Goal: Find contact information: Find contact information

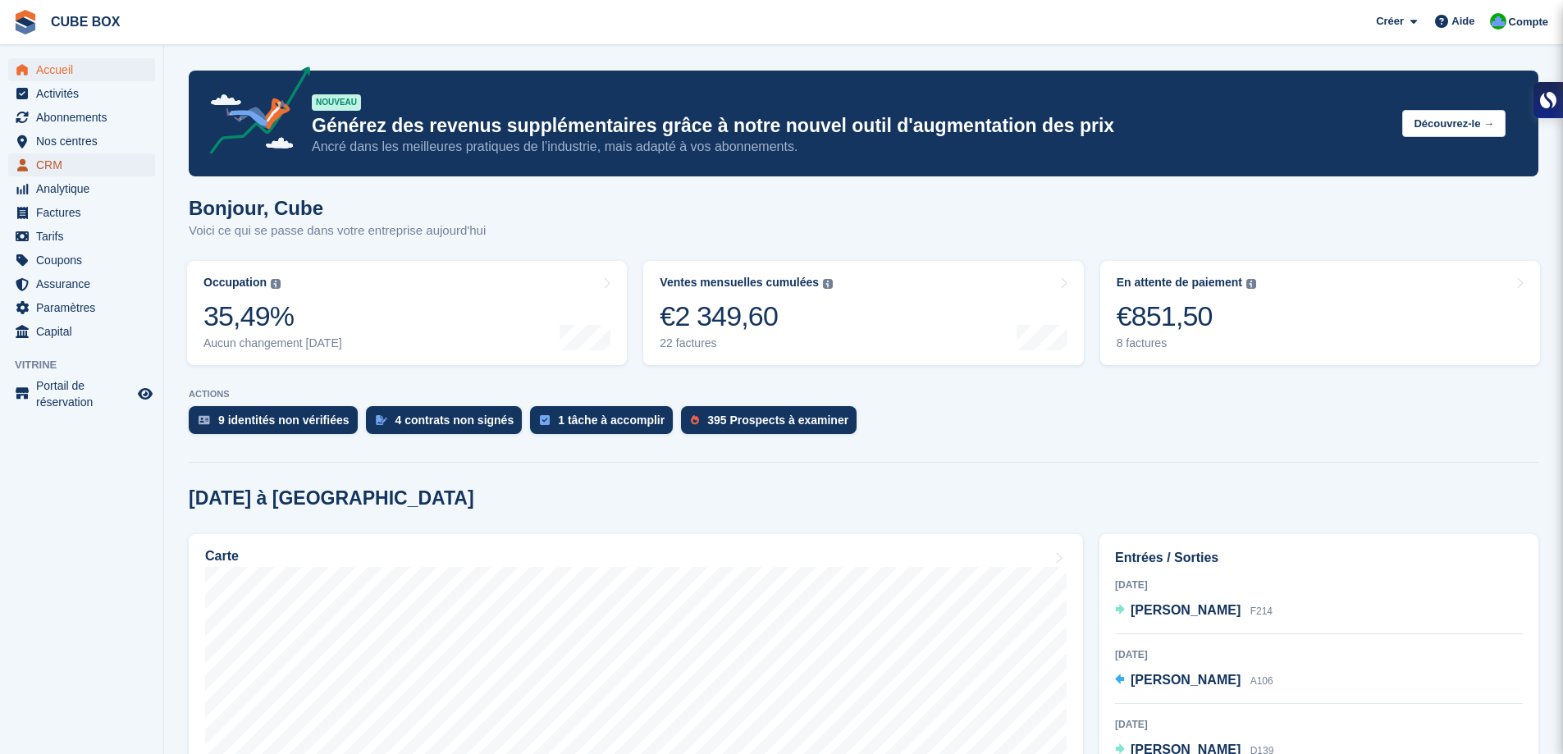
click at [58, 167] on span "CRM" at bounding box center [85, 164] width 98 height 23
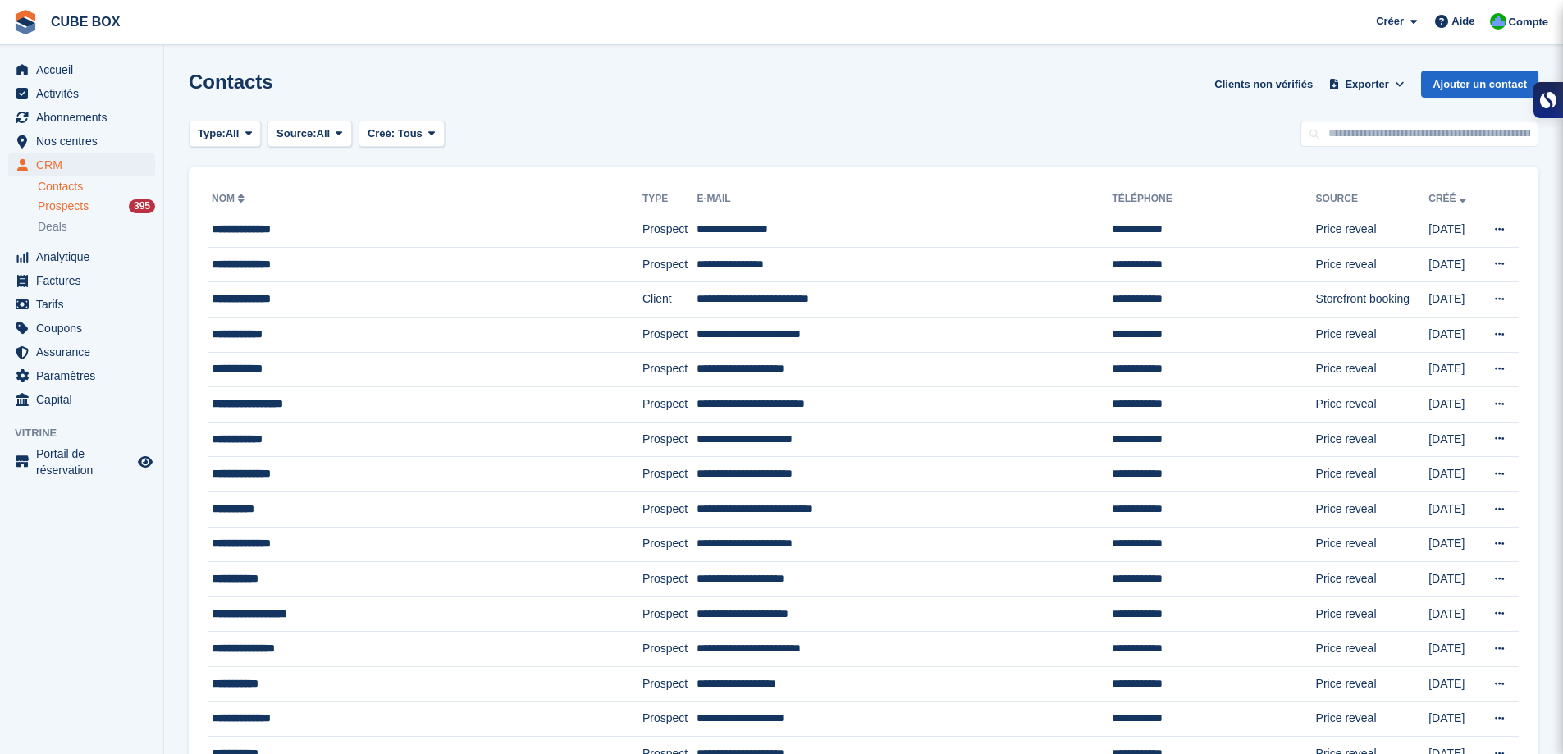
click at [62, 205] on span "Prospects" at bounding box center [63, 206] width 51 height 16
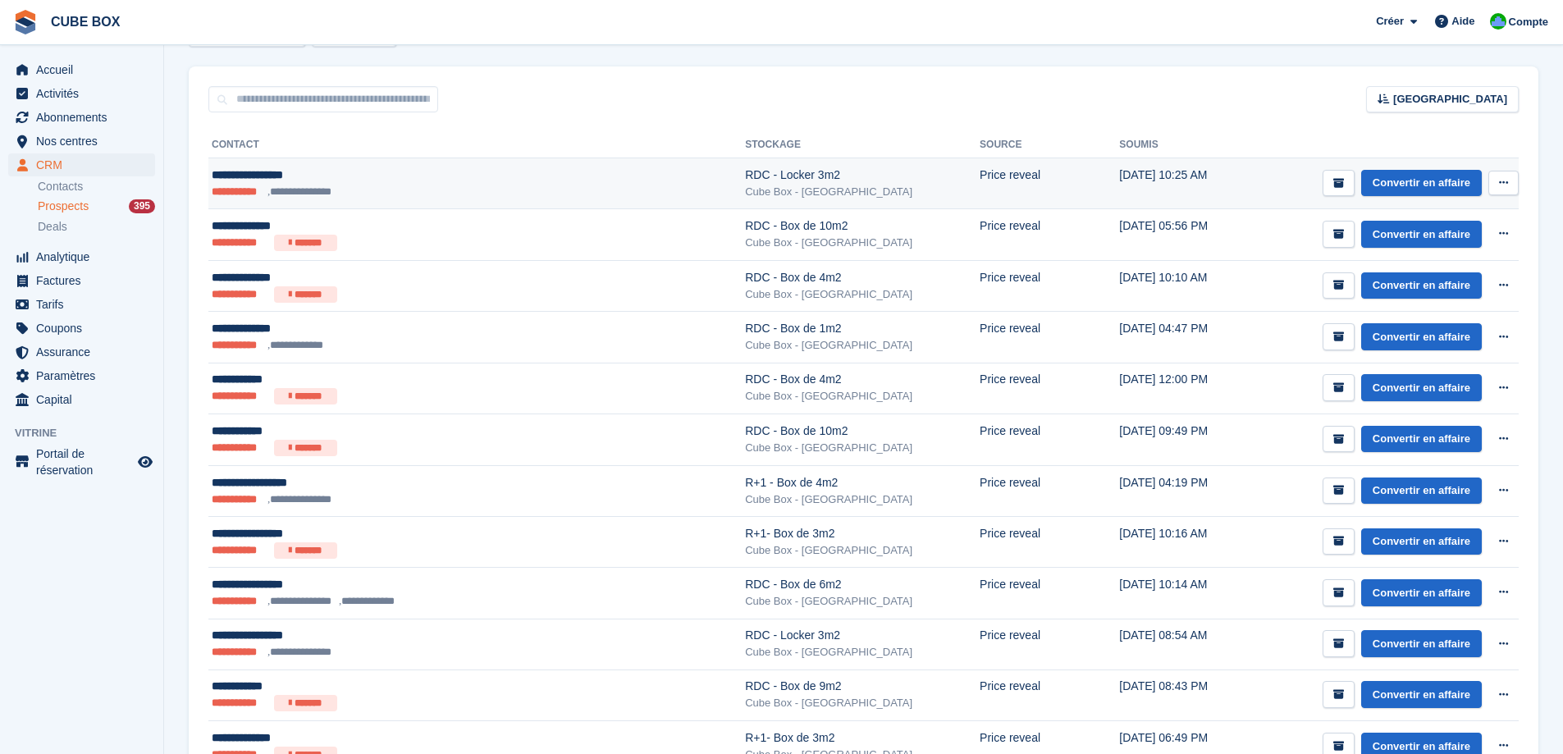
scroll to position [246, 0]
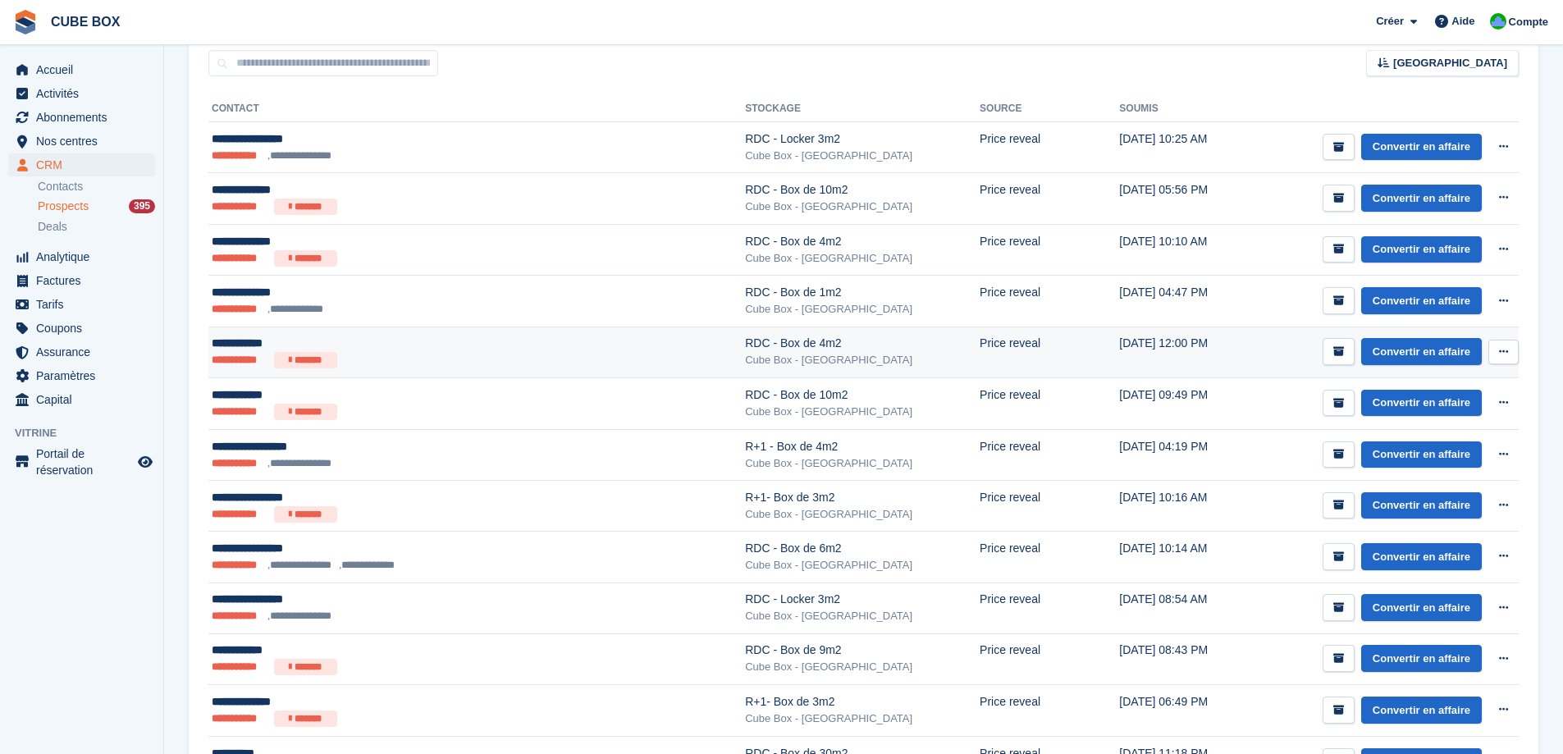
click at [415, 360] on ul "**********" at bounding box center [402, 360] width 380 height 16
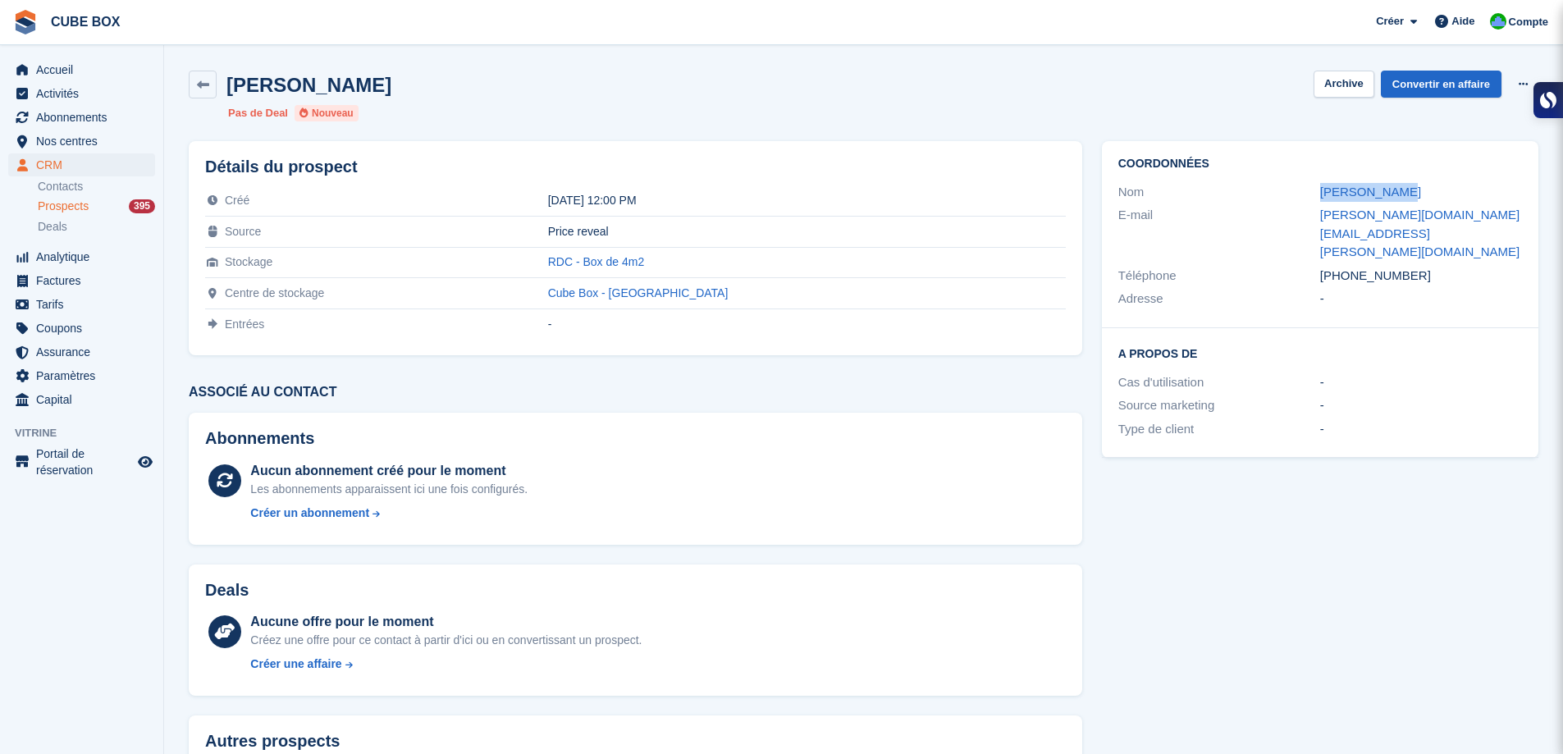
drag, startPoint x: 1397, startPoint y: 194, endPoint x: 1283, endPoint y: 192, distance: 114.0
click at [1283, 192] on div "Nom Pauline Frey" at bounding box center [1320, 192] width 404 height 24
copy div "Pauline Frey"
drag, startPoint x: 1385, startPoint y: 240, endPoint x: 1294, endPoint y: 245, distance: 90.4
click at [1294, 264] on div "Téléphone +33649892367" at bounding box center [1320, 276] width 404 height 24
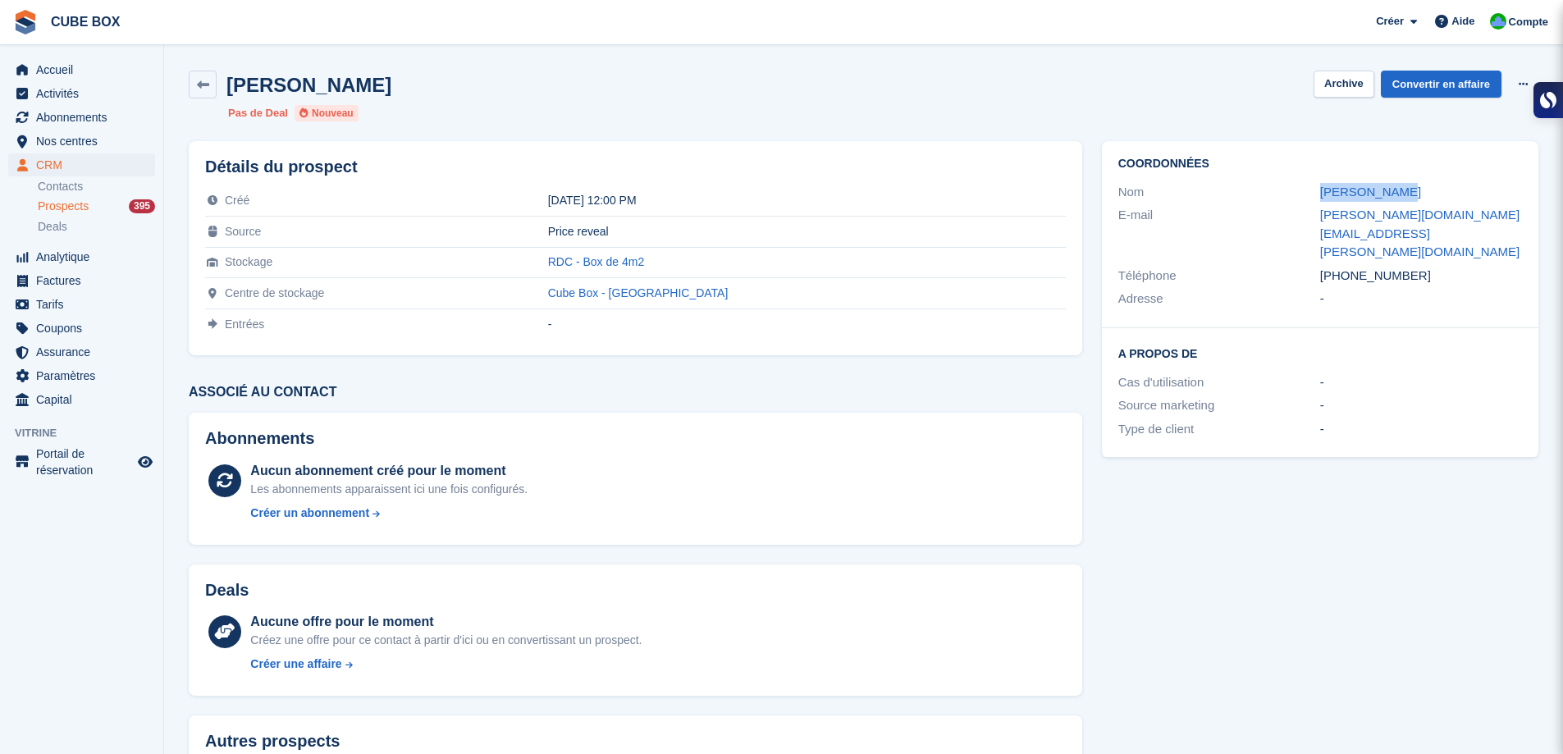
click at [1294, 267] on div "Téléphone" at bounding box center [1219, 276] width 202 height 19
drag, startPoint x: 1410, startPoint y: 247, endPoint x: 1301, endPoint y: 245, distance: 109.1
click at [1301, 264] on div "Téléphone +33649892367" at bounding box center [1320, 276] width 404 height 24
copy div "Téléphone +33649892367"
drag, startPoint x: 1477, startPoint y: 218, endPoint x: 1306, endPoint y: 214, distance: 171.5
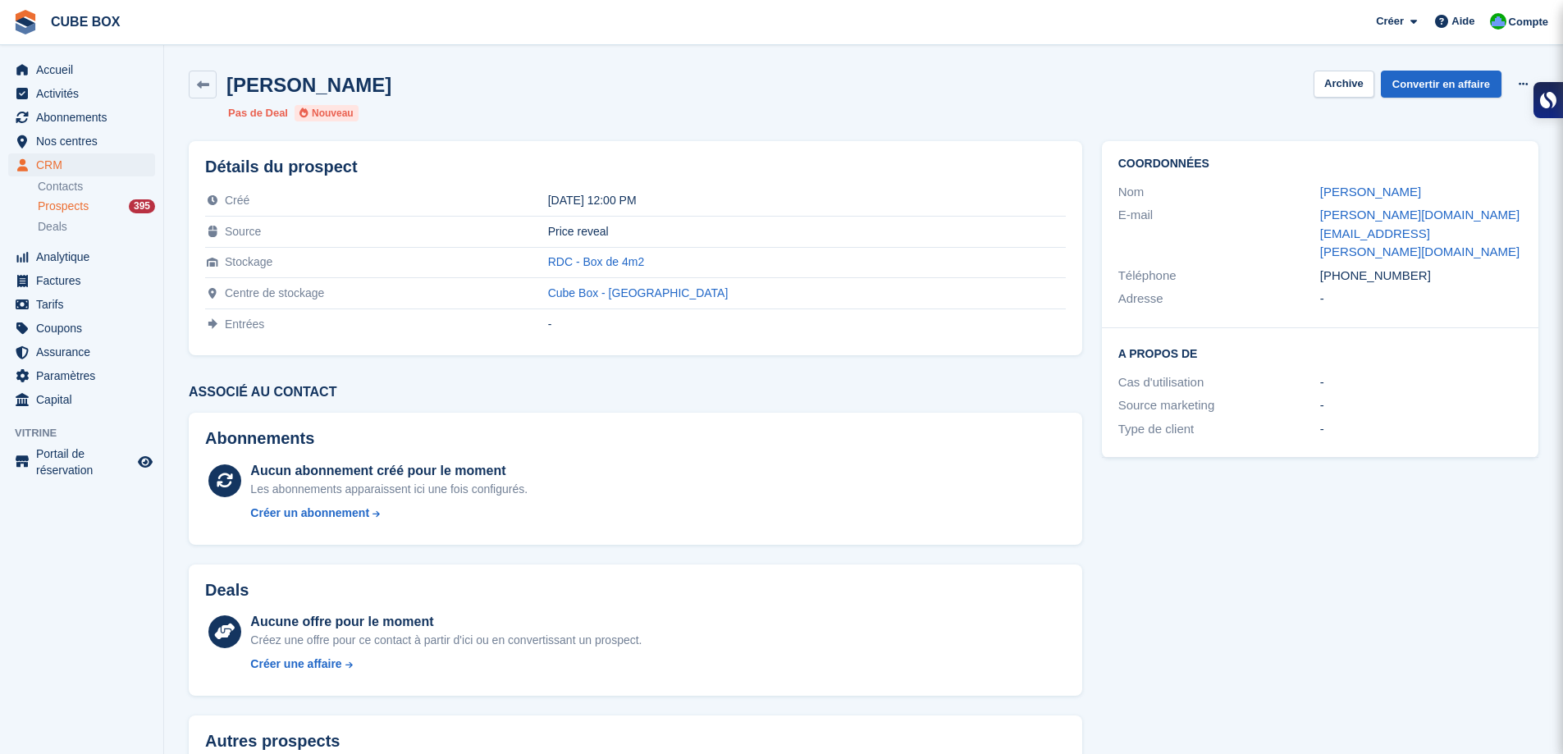
click at [1306, 214] on div "E-mail pauline.frey.ar@gmail.com" at bounding box center [1320, 233] width 404 height 61
copy div "pauline.frey.ar@gmail.com"
drag, startPoint x: 724, startPoint y: 261, endPoint x: 609, endPoint y: 262, distance: 115.7
click at [609, 262] on tr "Stockage RDC - Box de 4m2" at bounding box center [635, 262] width 860 height 31
copy tr "RDC - Box de 4m2"
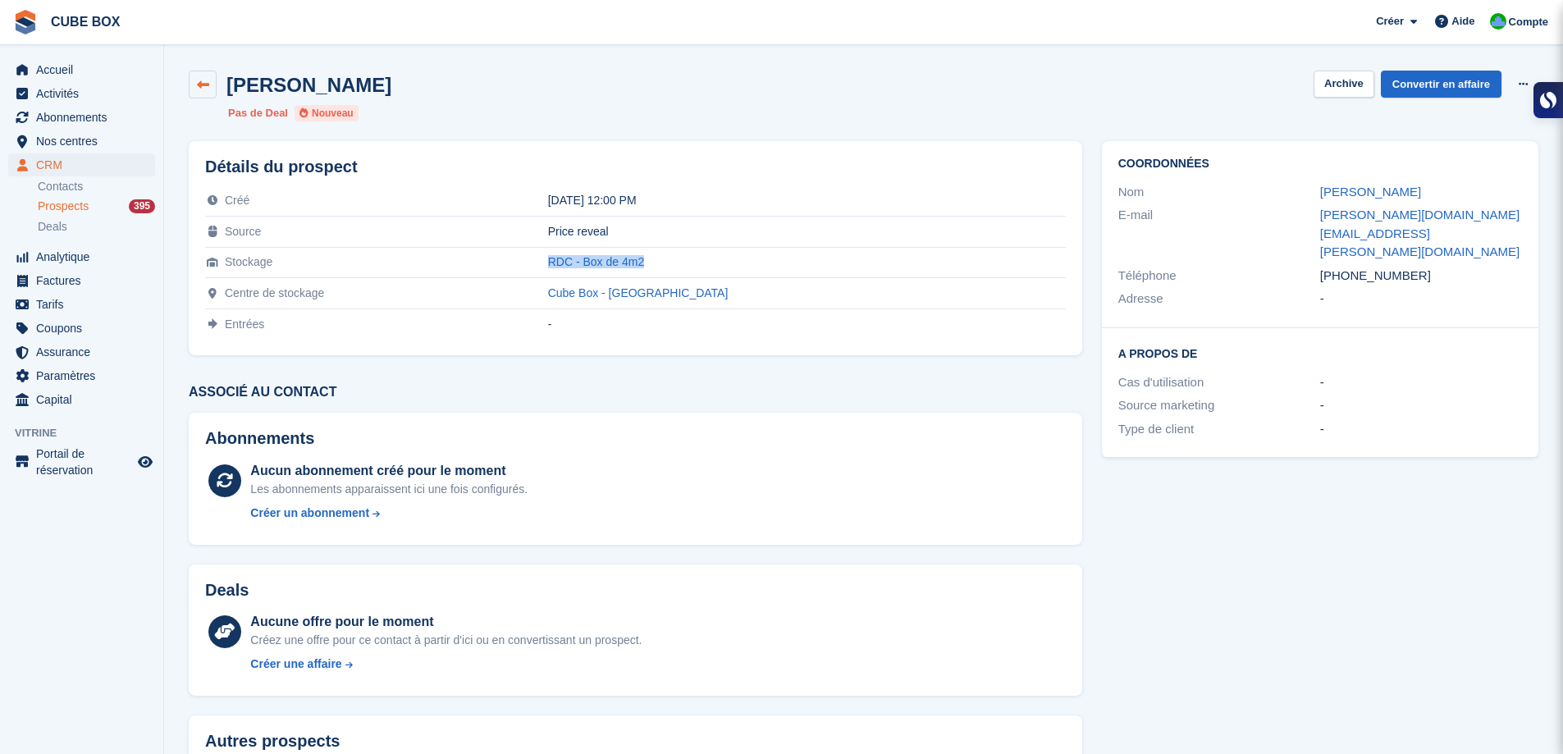
click at [203, 80] on icon at bounding box center [203, 85] width 12 height 12
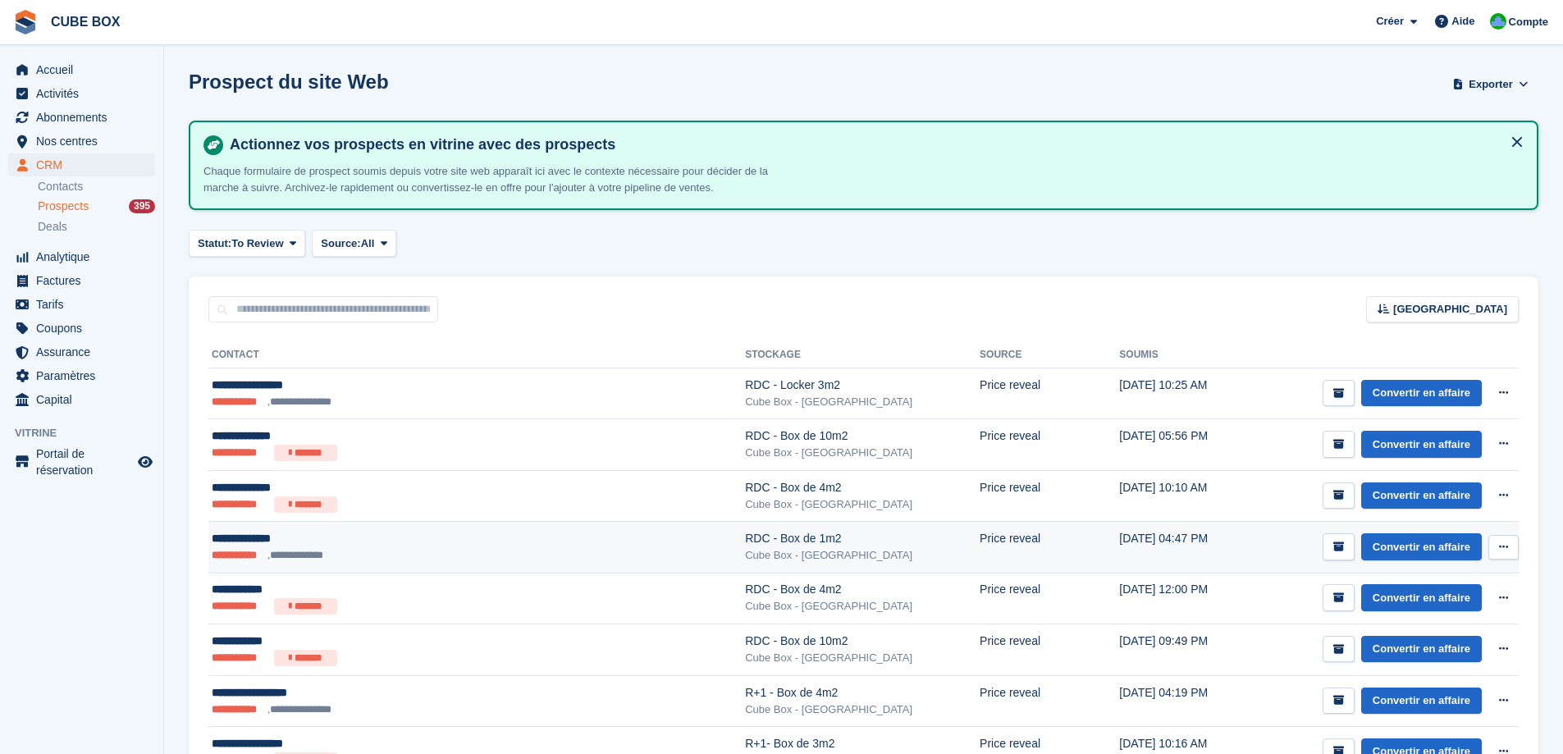
click at [451, 554] on ul "**********" at bounding box center [402, 555] width 380 height 16
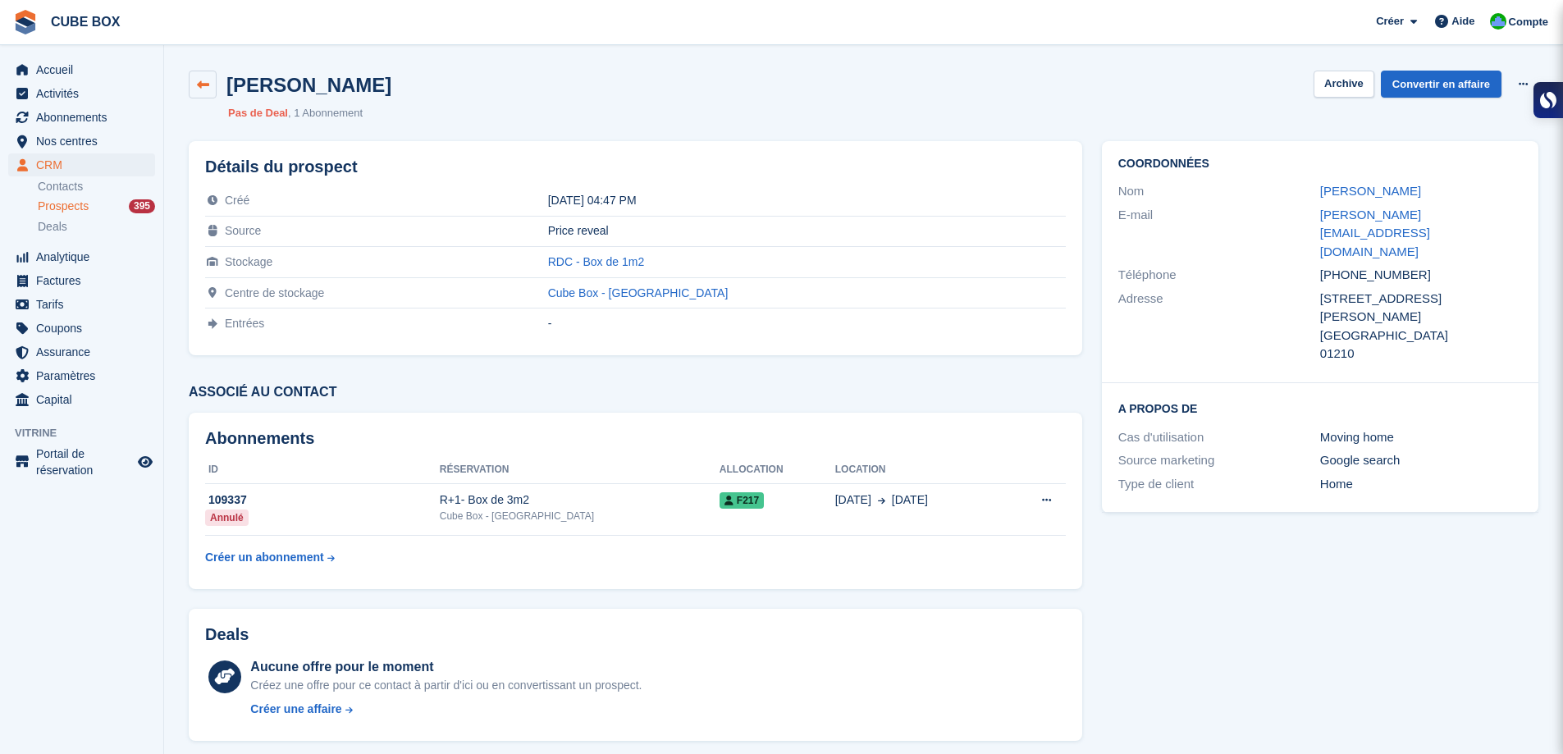
click at [213, 81] on link at bounding box center [203, 85] width 28 height 28
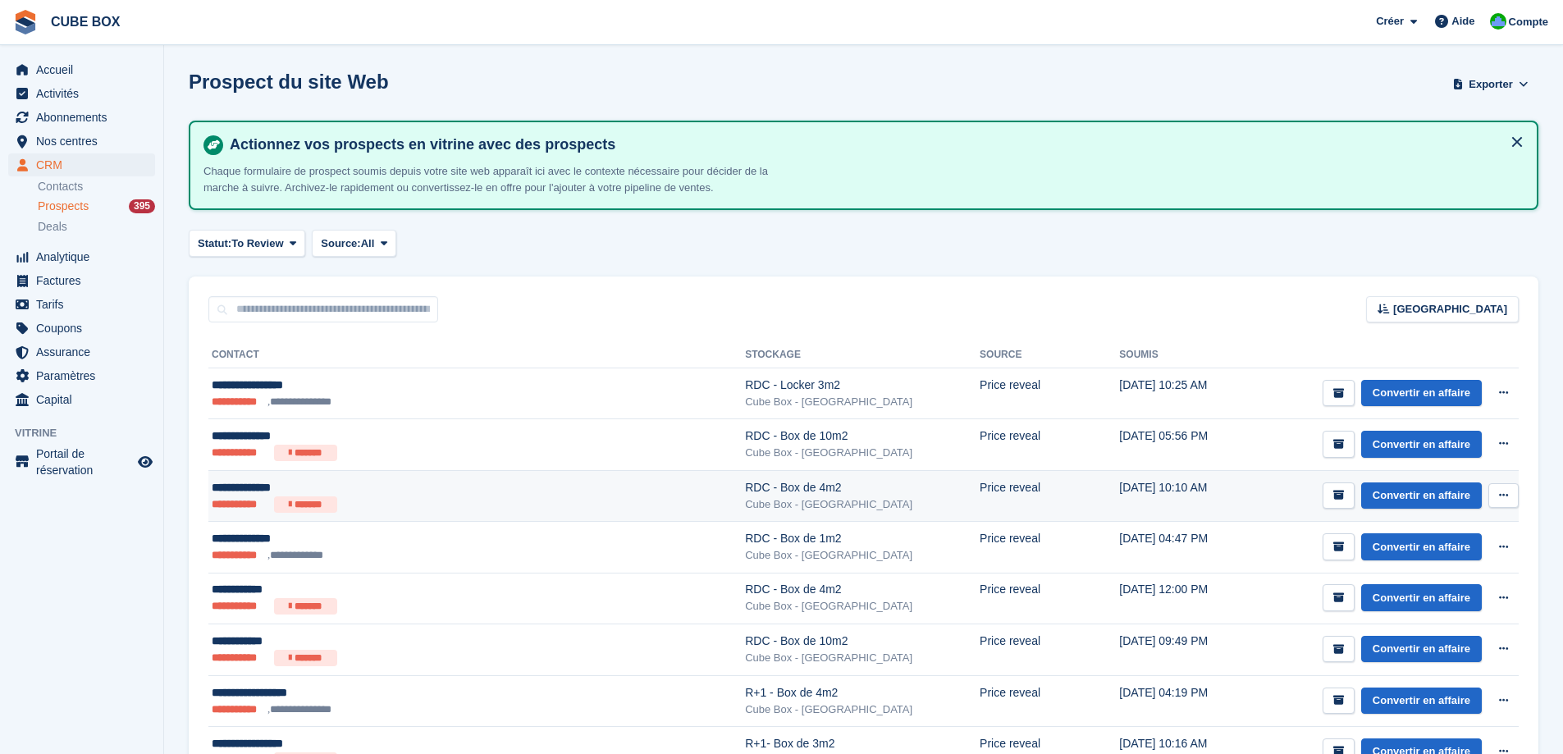
click at [755, 500] on div "Cube Box - [GEOGRAPHIC_DATA]" at bounding box center [862, 504] width 235 height 16
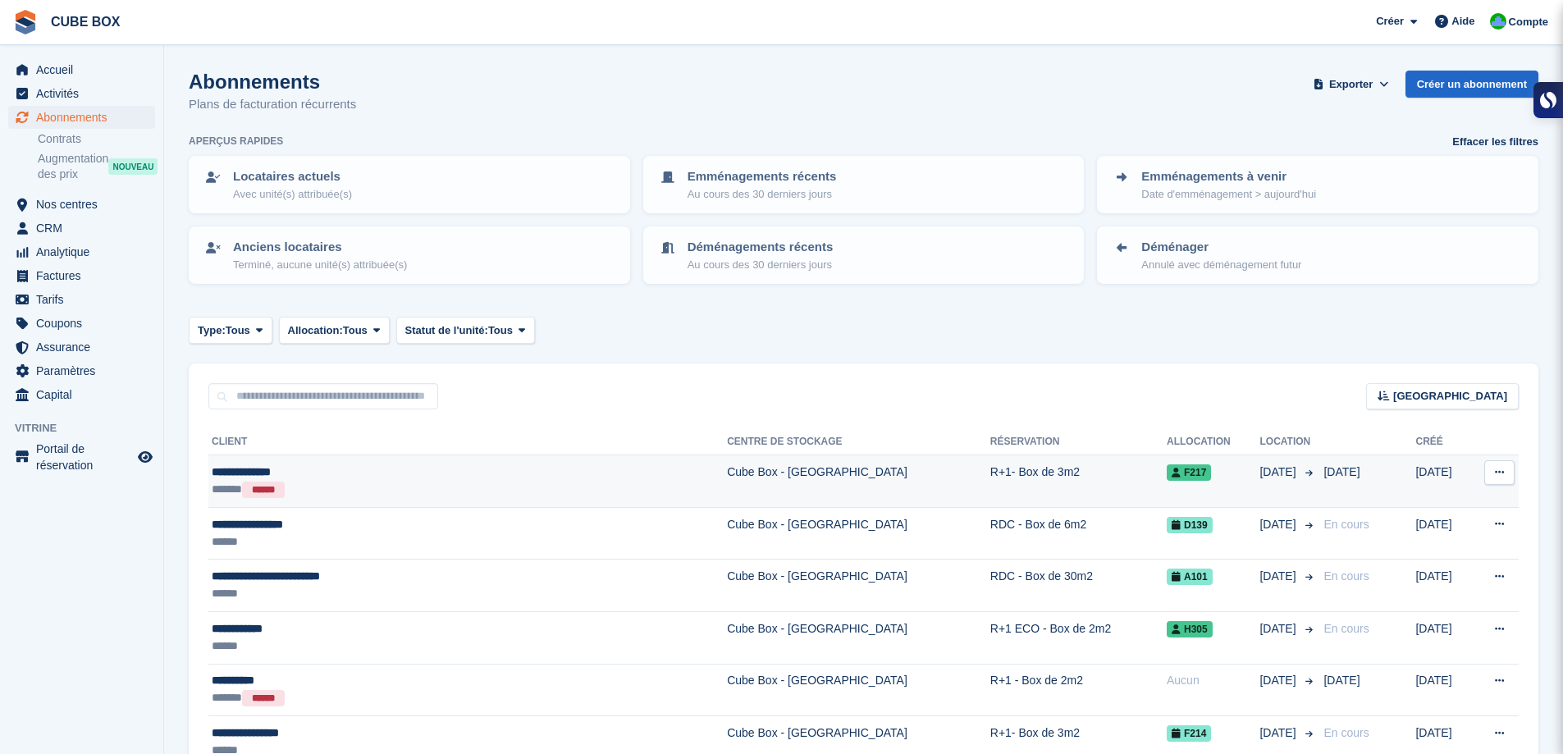
click at [727, 470] on td "Cube Box - [GEOGRAPHIC_DATA]" at bounding box center [858, 481] width 263 height 52
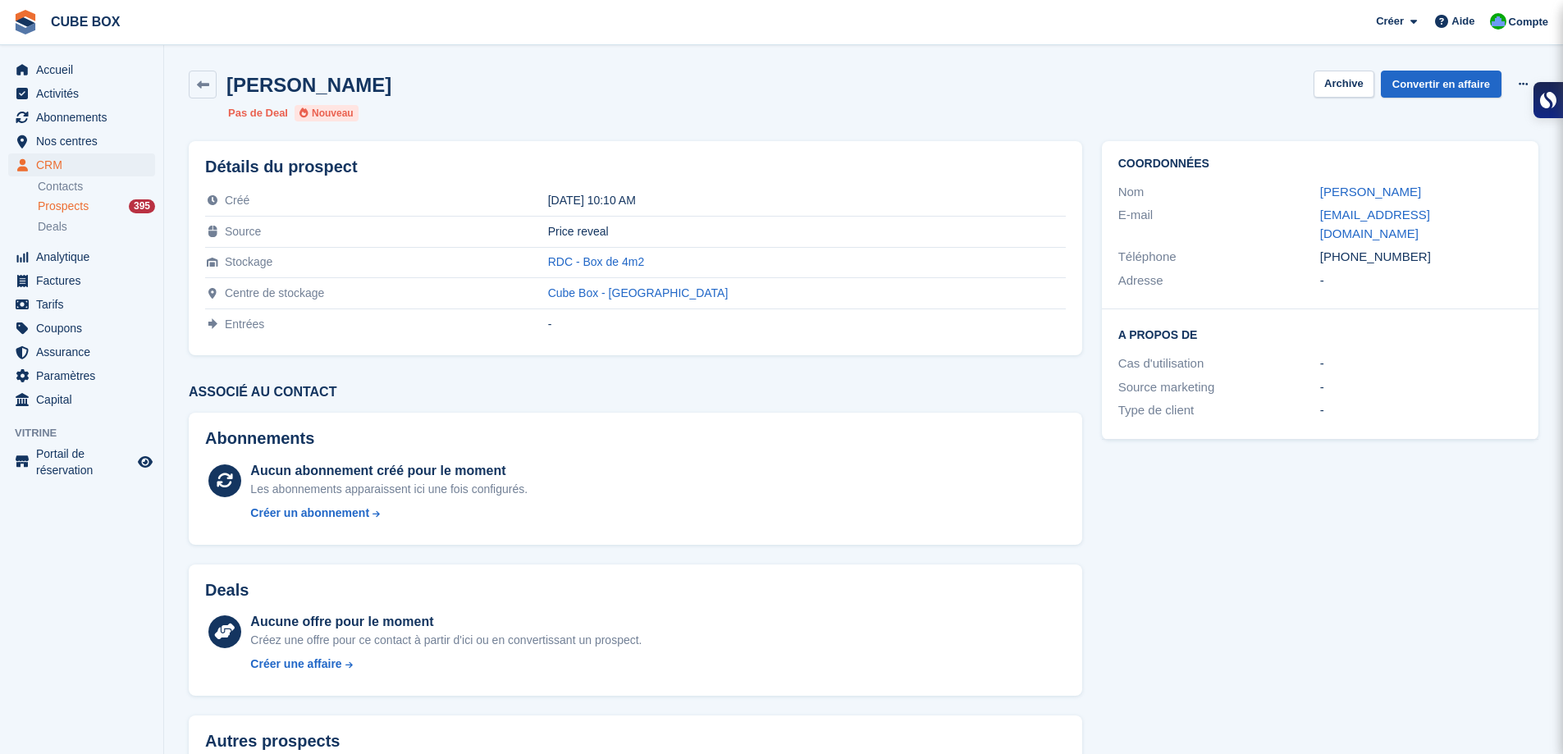
drag, startPoint x: 1412, startPoint y: 189, endPoint x: 1313, endPoint y: 194, distance: 99.4
click at [1313, 194] on div "Nom [PERSON_NAME]" at bounding box center [1320, 192] width 404 height 24
copy div "[PERSON_NAME]"
drag, startPoint x: 1446, startPoint y: 219, endPoint x: 1294, endPoint y: 223, distance: 151.8
click at [1294, 223] on div "E-mail [EMAIL_ADDRESS][DOMAIN_NAME]" at bounding box center [1320, 224] width 404 height 42
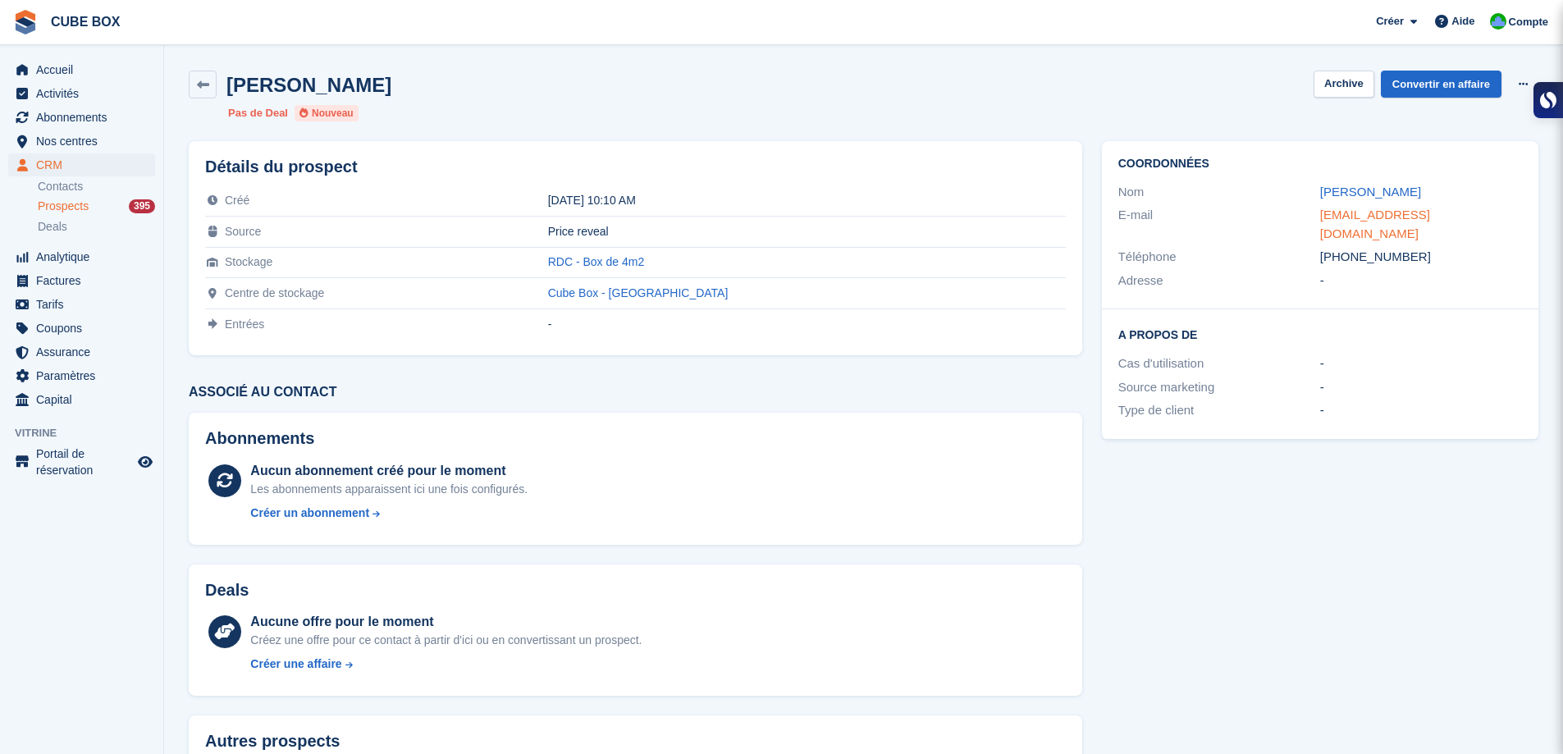
copy div "[EMAIL_ADDRESS][DOMAIN_NAME]"
drag, startPoint x: 1410, startPoint y: 242, endPoint x: 1294, endPoint y: 234, distance: 116.8
click at [1294, 245] on div "Téléphone +33621712229" at bounding box center [1320, 257] width 404 height 24
copy div "Téléphone +33621712229"
drag, startPoint x: 742, startPoint y: 260, endPoint x: 618, endPoint y: 263, distance: 123.9
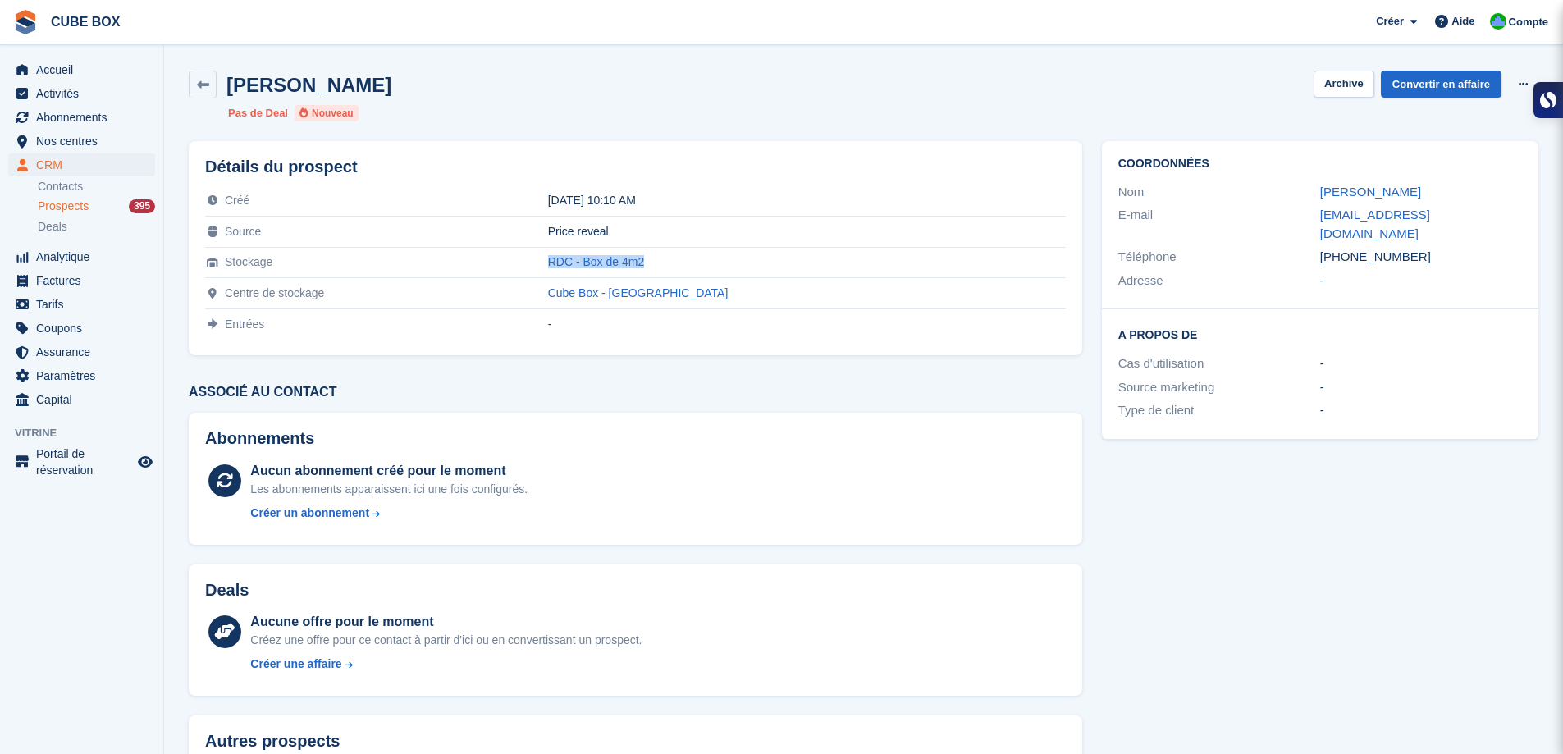
click at [618, 263] on tr "Stockage RDC - Box de 4m2" at bounding box center [635, 262] width 860 height 31
copy tr "RDC - Box de 4m2"
click at [210, 86] on link at bounding box center [203, 85] width 28 height 28
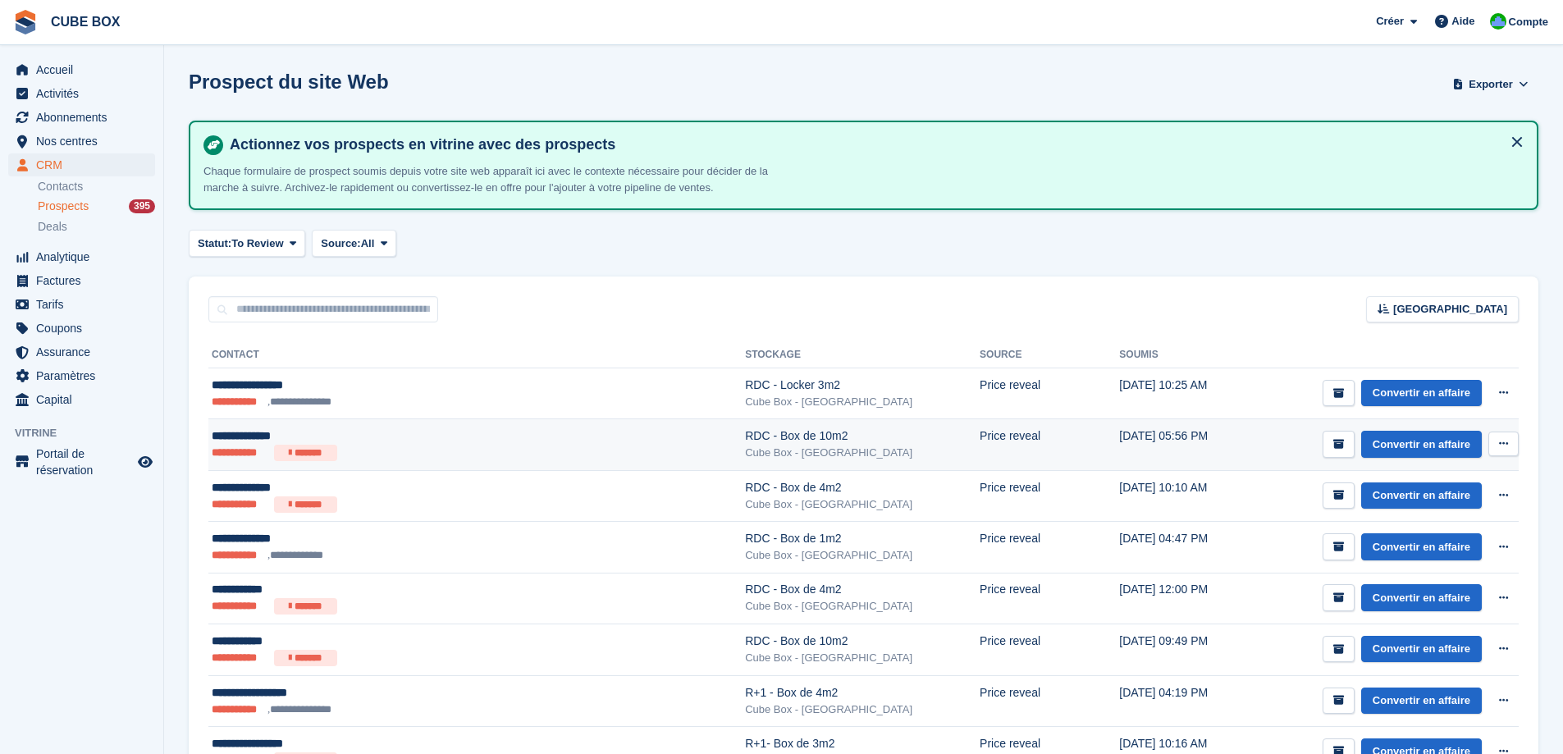
click at [751, 450] on div "Cube Box - [GEOGRAPHIC_DATA]" at bounding box center [862, 453] width 235 height 16
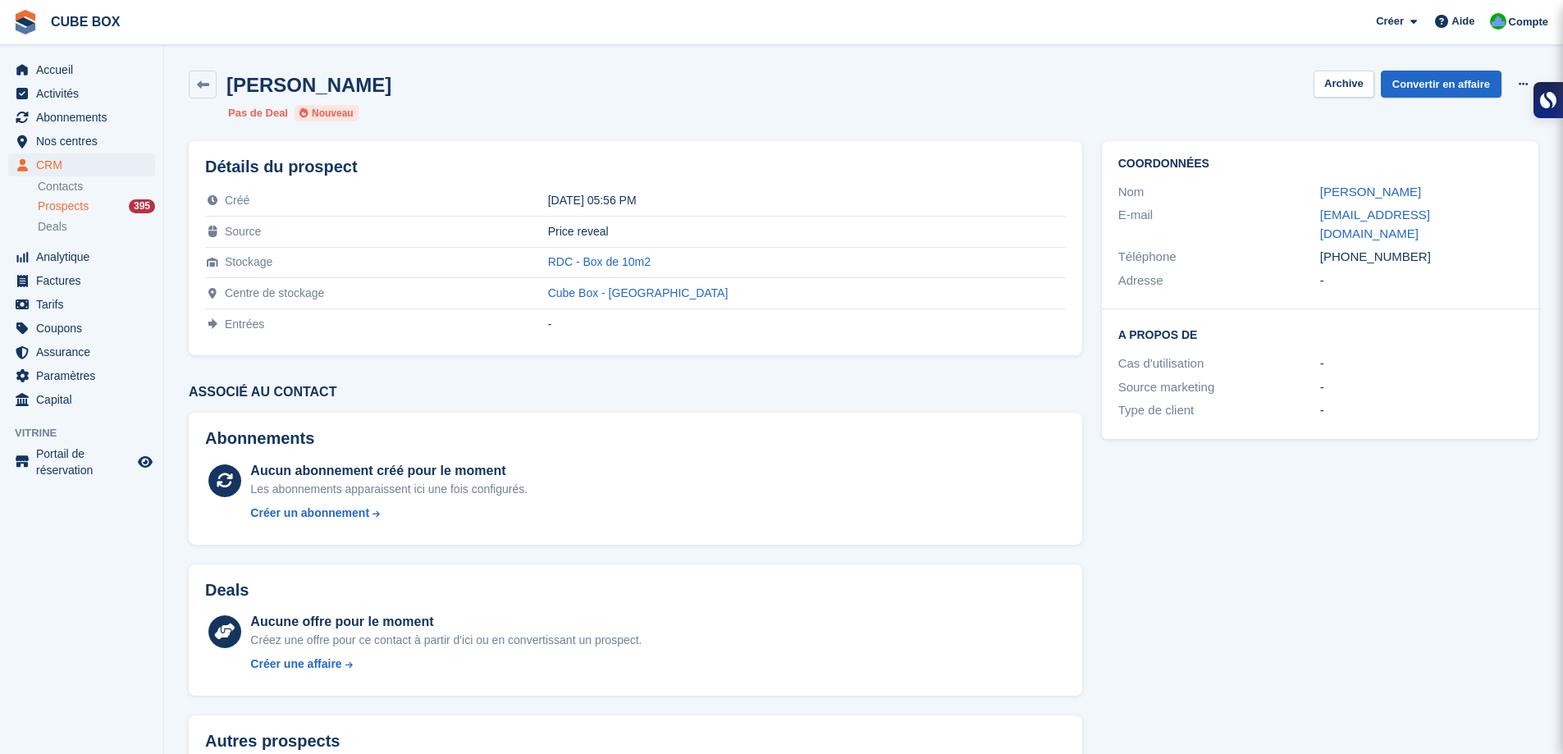
drag, startPoint x: 1400, startPoint y: 193, endPoint x: 1308, endPoint y: 193, distance: 91.9
click at [1308, 193] on div "Nom [PERSON_NAME]" at bounding box center [1320, 192] width 404 height 24
copy div "[PERSON_NAME]"
drag, startPoint x: 1413, startPoint y: 240, endPoint x: 1311, endPoint y: 240, distance: 102.5
click at [1311, 245] on div "Téléphone [PHONE_NUMBER]" at bounding box center [1320, 257] width 404 height 24
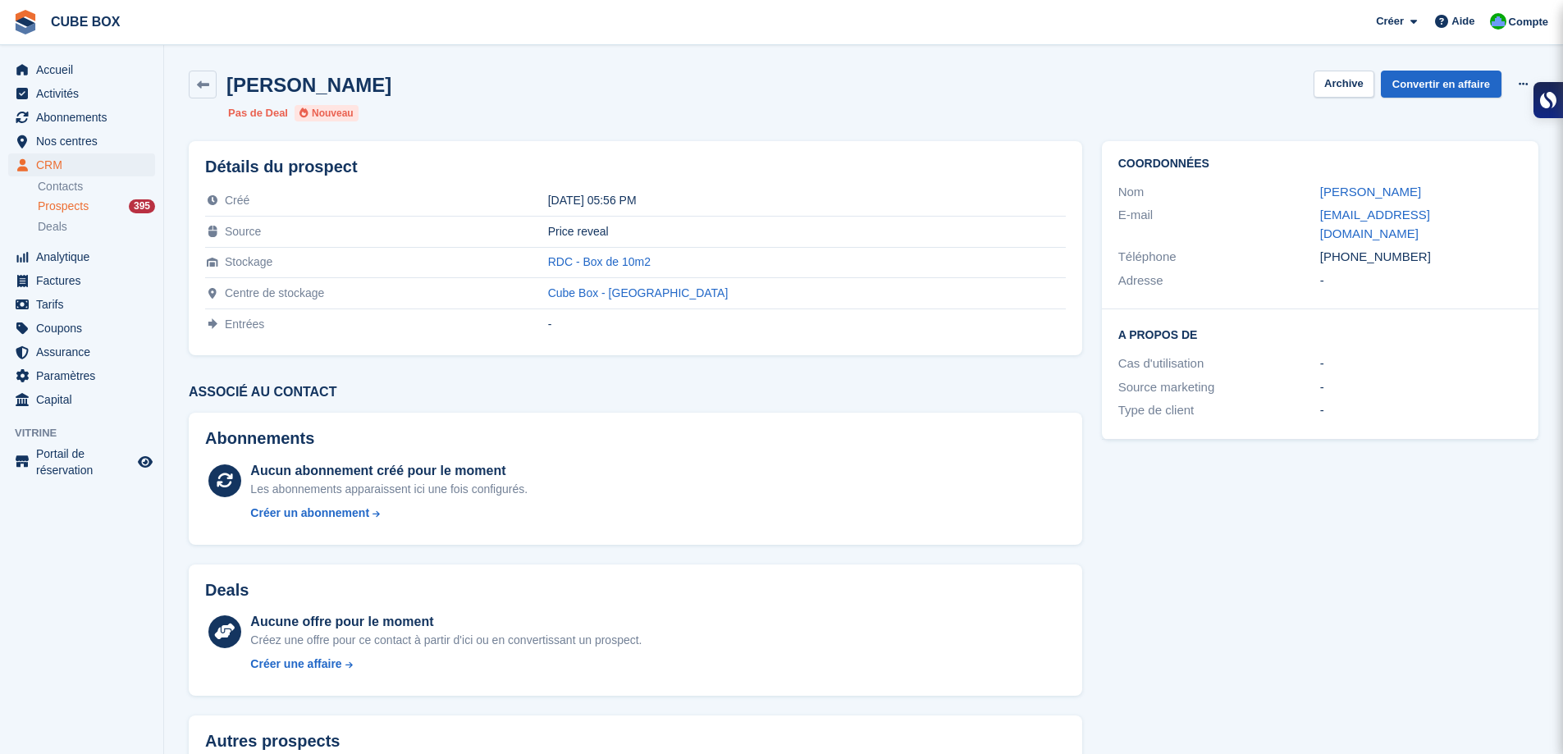
copy div "Téléphone [PHONE_NUMBER]"
drag, startPoint x: 1448, startPoint y: 219, endPoint x: 1288, endPoint y: 211, distance: 160.2
click at [1288, 211] on div "E-mail [EMAIL_ADDRESS][DOMAIN_NAME]" at bounding box center [1320, 224] width 404 height 42
drag, startPoint x: 746, startPoint y: 267, endPoint x: 620, endPoint y: 271, distance: 125.6
click at [620, 271] on tr "Stockage RDC - Box de 10m2" at bounding box center [635, 262] width 860 height 31
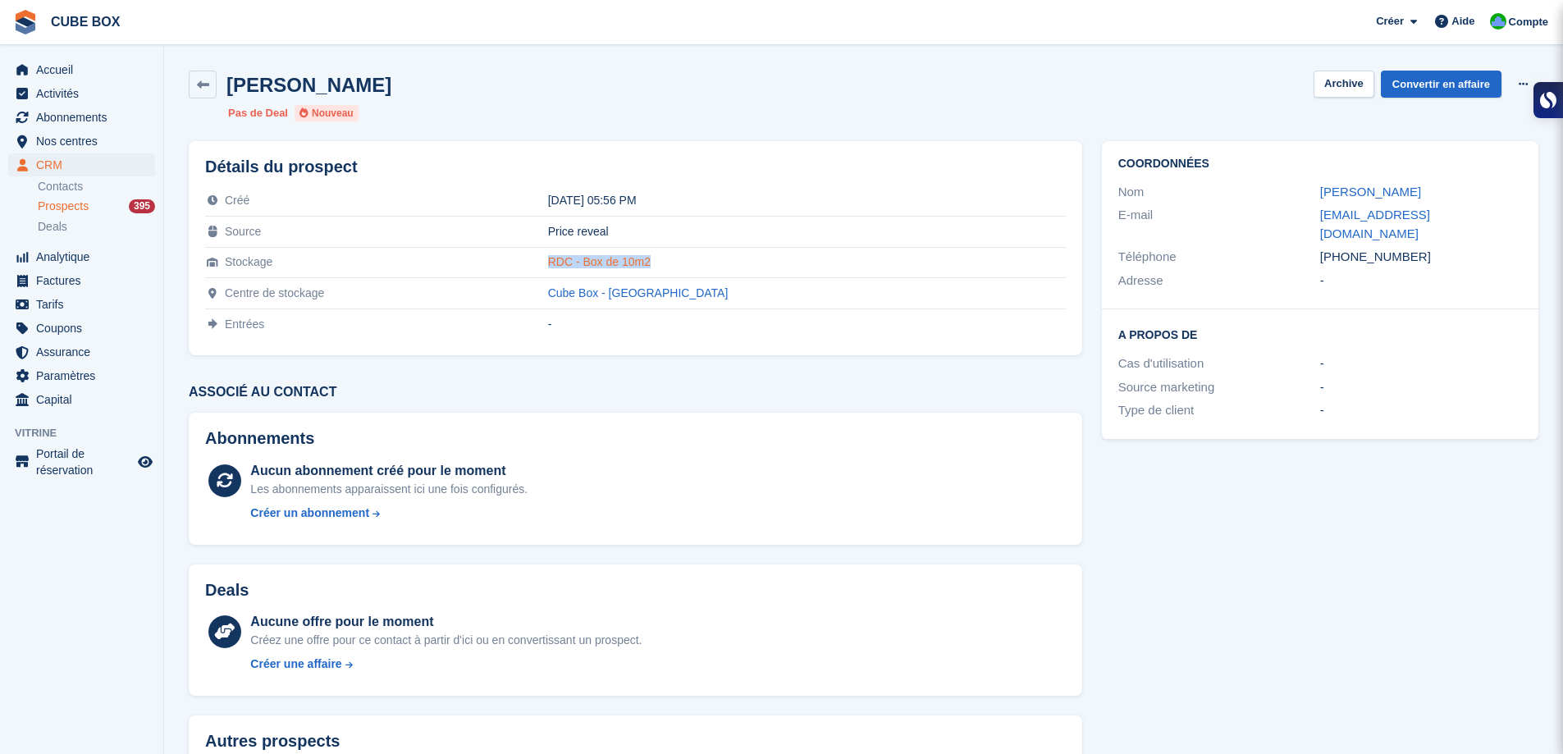
copy tr "RDC - Box de 10m2"
click at [698, 438] on h2 "Abonnements" at bounding box center [635, 438] width 860 height 19
click at [204, 79] on icon at bounding box center [203, 85] width 12 height 12
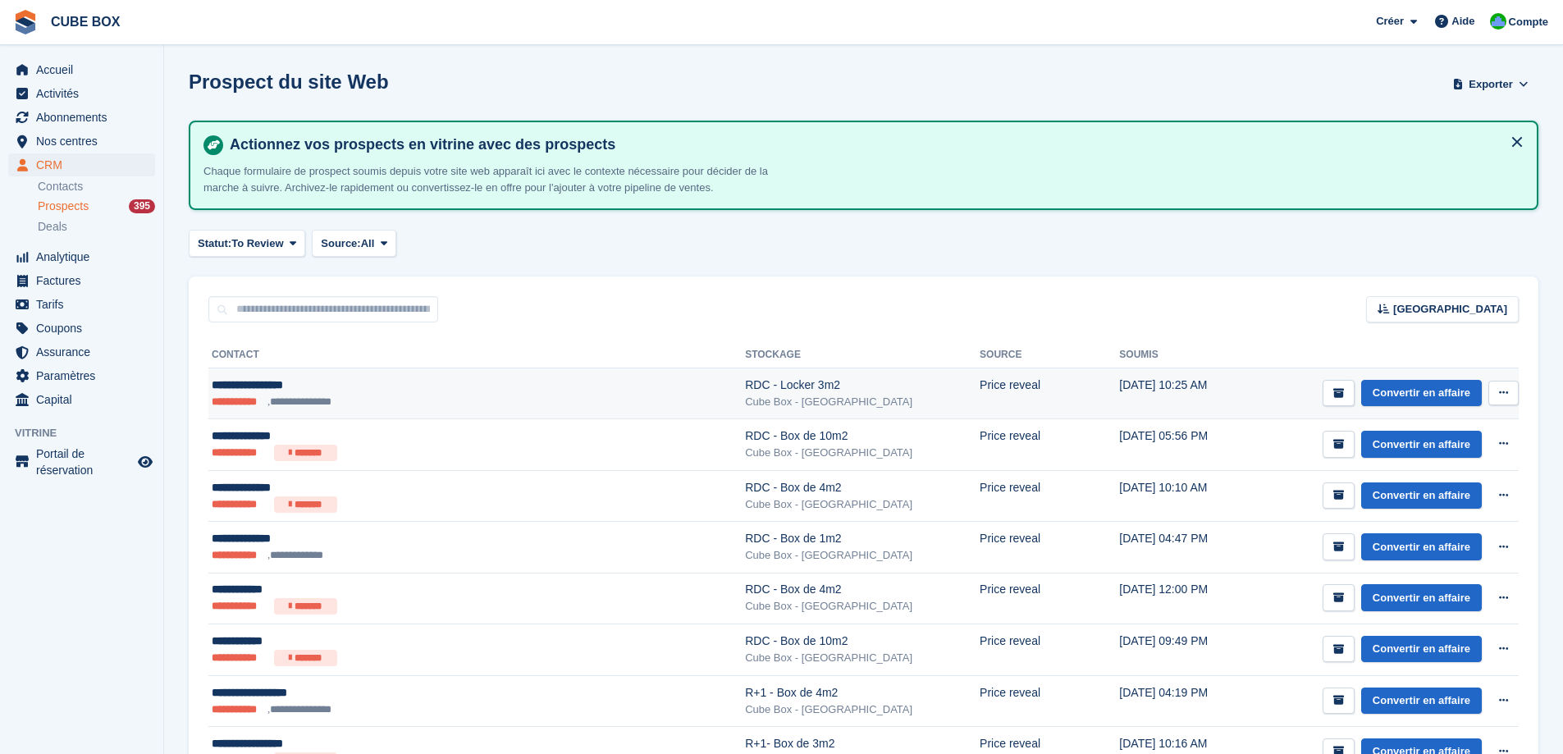
click at [568, 394] on ul "**********" at bounding box center [402, 402] width 380 height 16
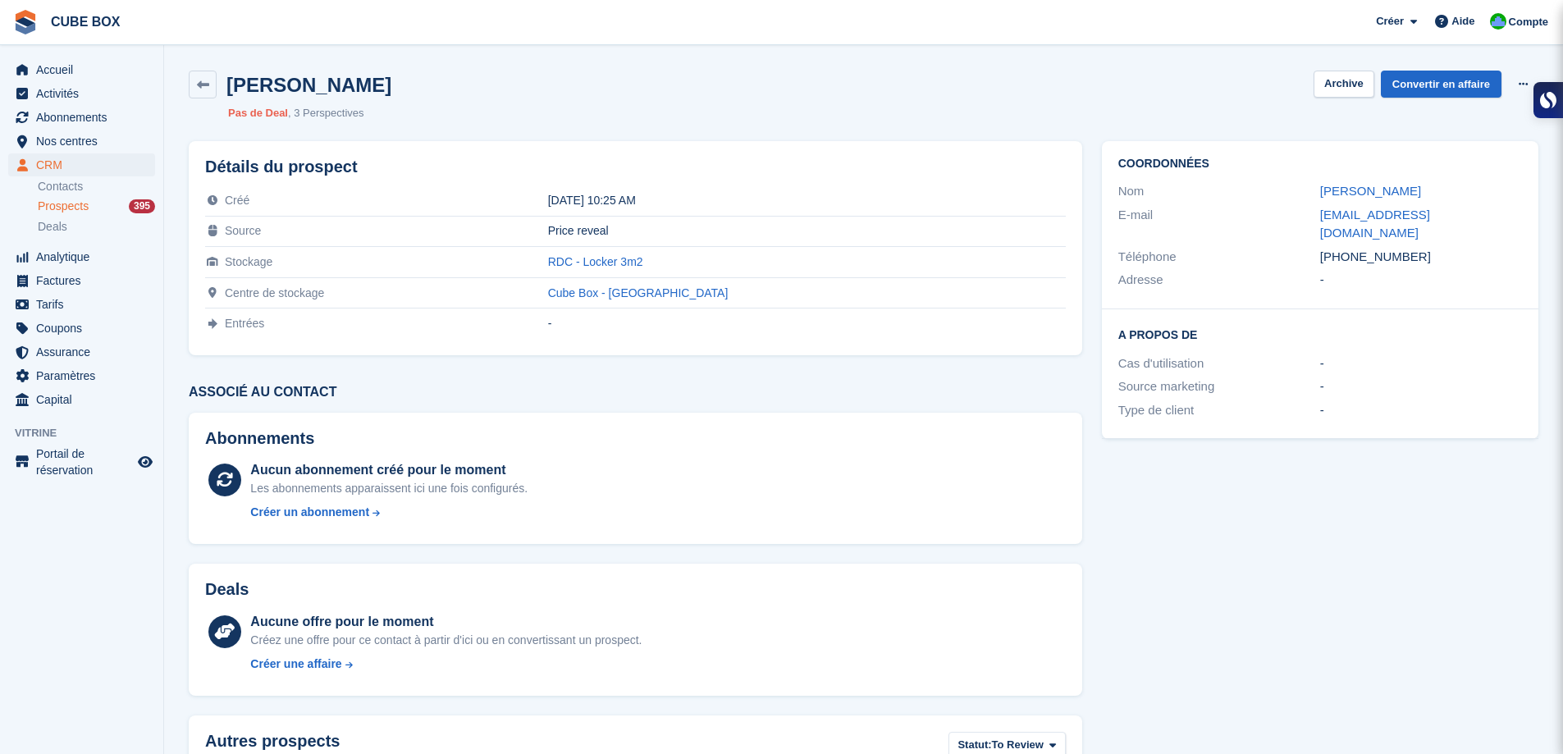
drag, startPoint x: 1437, startPoint y: 194, endPoint x: 1299, endPoint y: 187, distance: 138.0
click at [1299, 187] on div "Nom [PERSON_NAME]" at bounding box center [1320, 192] width 404 height 24
click at [1189, 354] on div "Cas d'utilisation" at bounding box center [1219, 363] width 202 height 19
drag, startPoint x: 1449, startPoint y: 198, endPoint x: 1319, endPoint y: 192, distance: 129.8
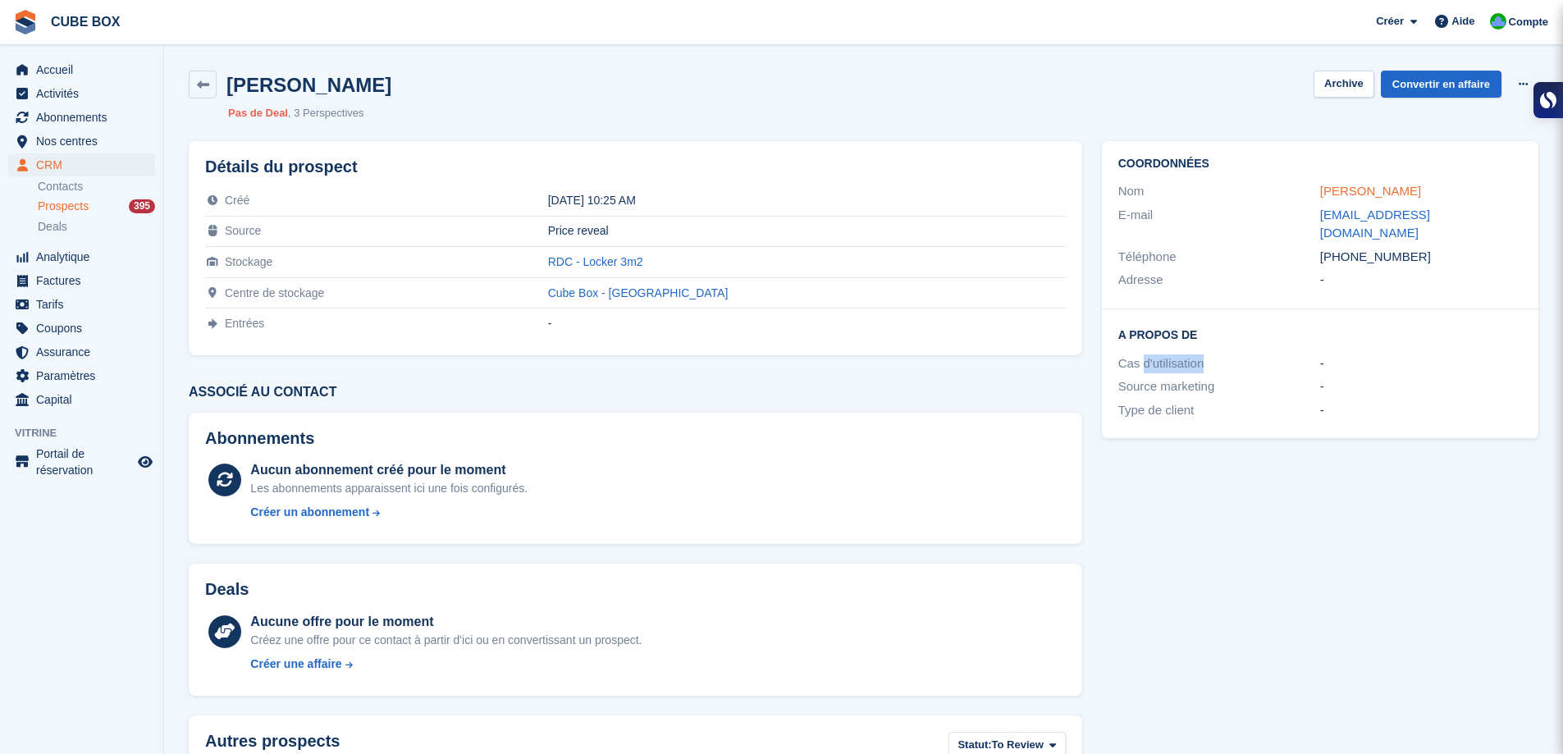
click at [1320, 192] on div "[PERSON_NAME]" at bounding box center [1421, 191] width 202 height 19
copy link "[PERSON_NAME]"
drag, startPoint x: 1482, startPoint y: 221, endPoint x: 1242, endPoint y: 216, distance: 240.4
click at [1242, 216] on div "E-mail [EMAIL_ADDRESS][DOMAIN_NAME]" at bounding box center [1320, 224] width 404 height 42
copy div "[EMAIL_ADDRESS][DOMAIN_NAME]"
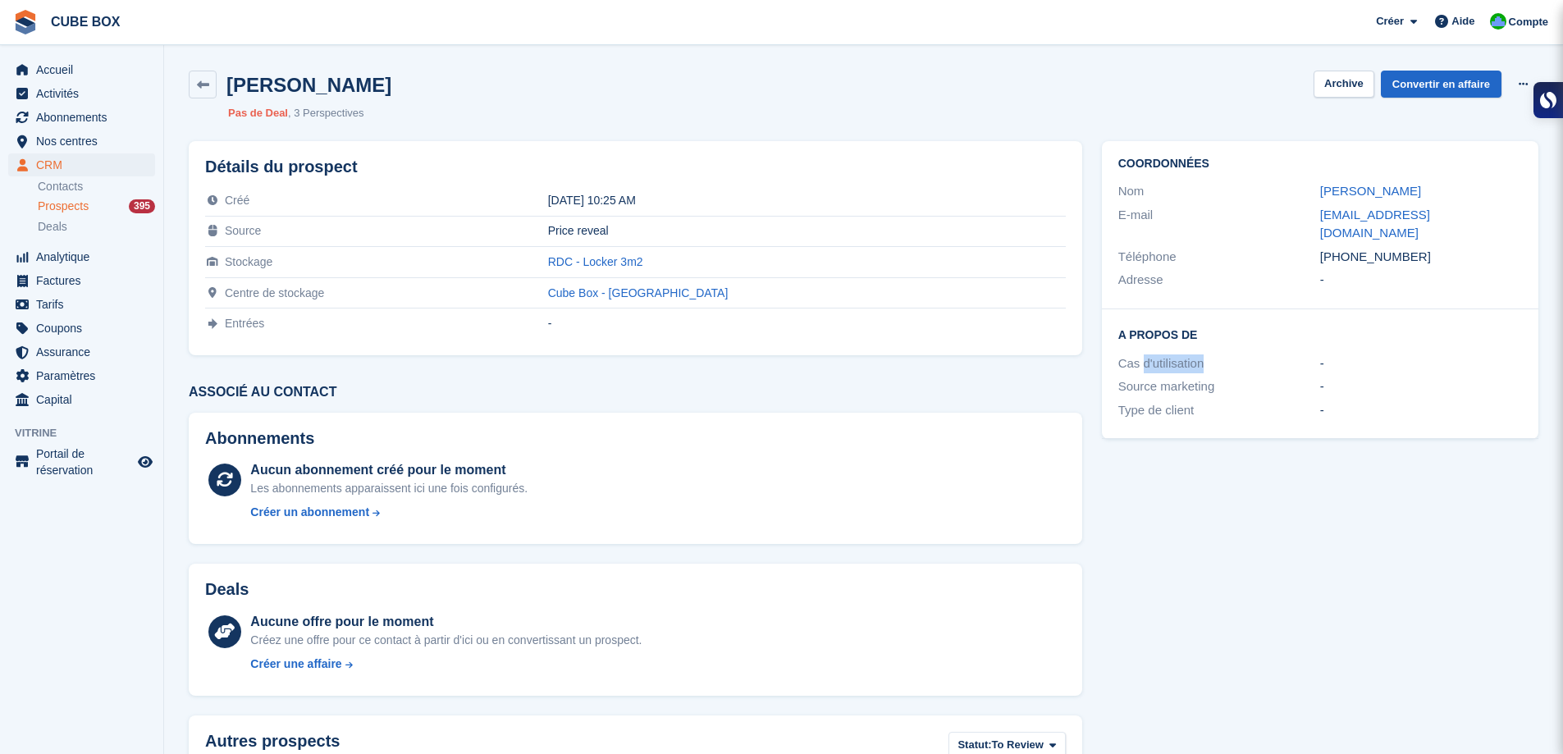
drag, startPoint x: 1407, startPoint y: 244, endPoint x: 1287, endPoint y: 247, distance: 119.8
click at [1287, 247] on div "Téléphone [PHONE_NUMBER]" at bounding box center [1320, 257] width 404 height 24
copy div "Téléphone [PHONE_NUMBER]"
drag, startPoint x: 752, startPoint y: 265, endPoint x: 607, endPoint y: 268, distance: 145.2
click at [607, 268] on tr "Stockage RDC - Locker 3m2" at bounding box center [635, 262] width 860 height 31
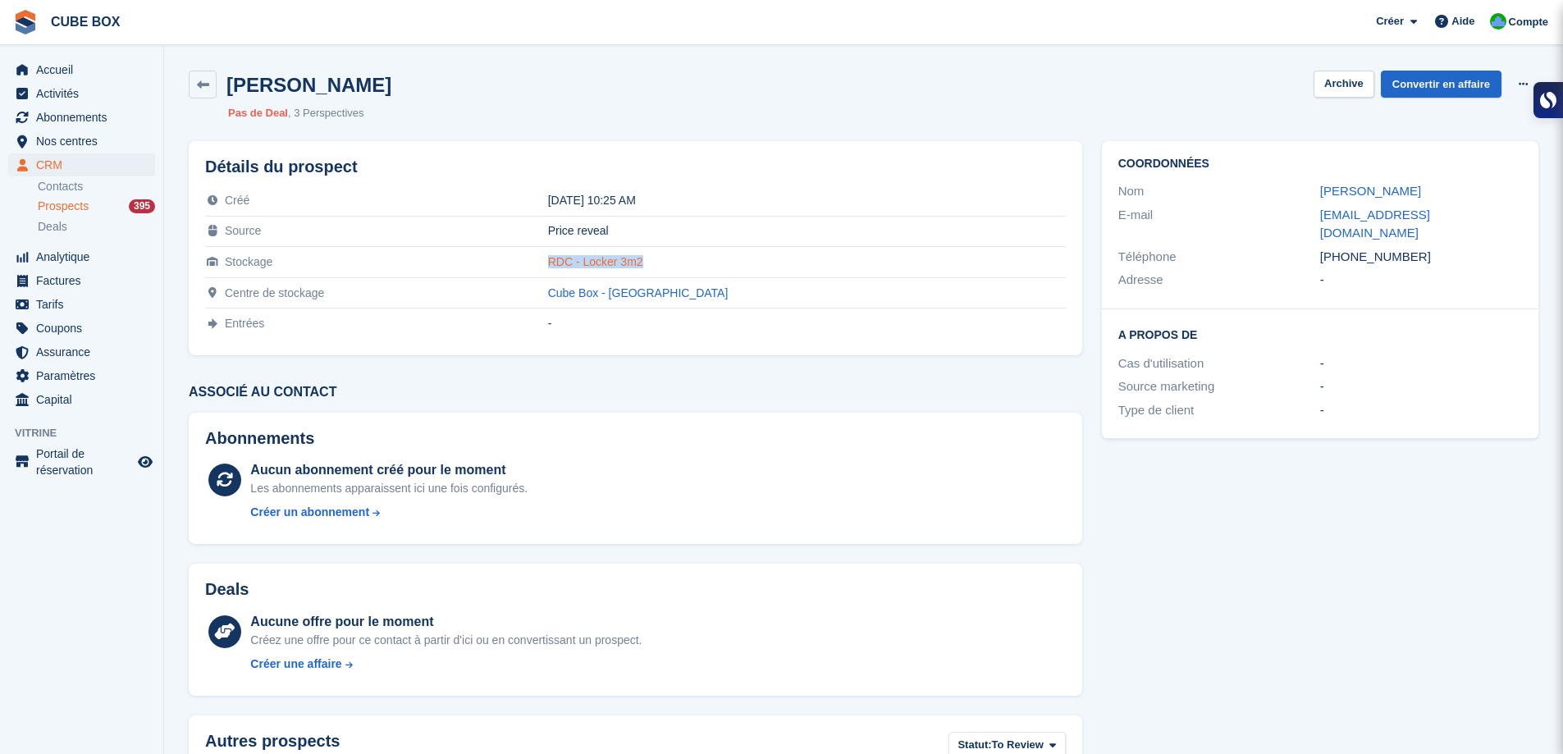
copy tr "RDC - Locker 3m2"
click at [713, 454] on div "Abonnements Aucun abonnement créé pour le moment Les abonnements apparaissent i…" at bounding box center [635, 479] width 893 height 132
click at [208, 85] on icon at bounding box center [203, 85] width 12 height 12
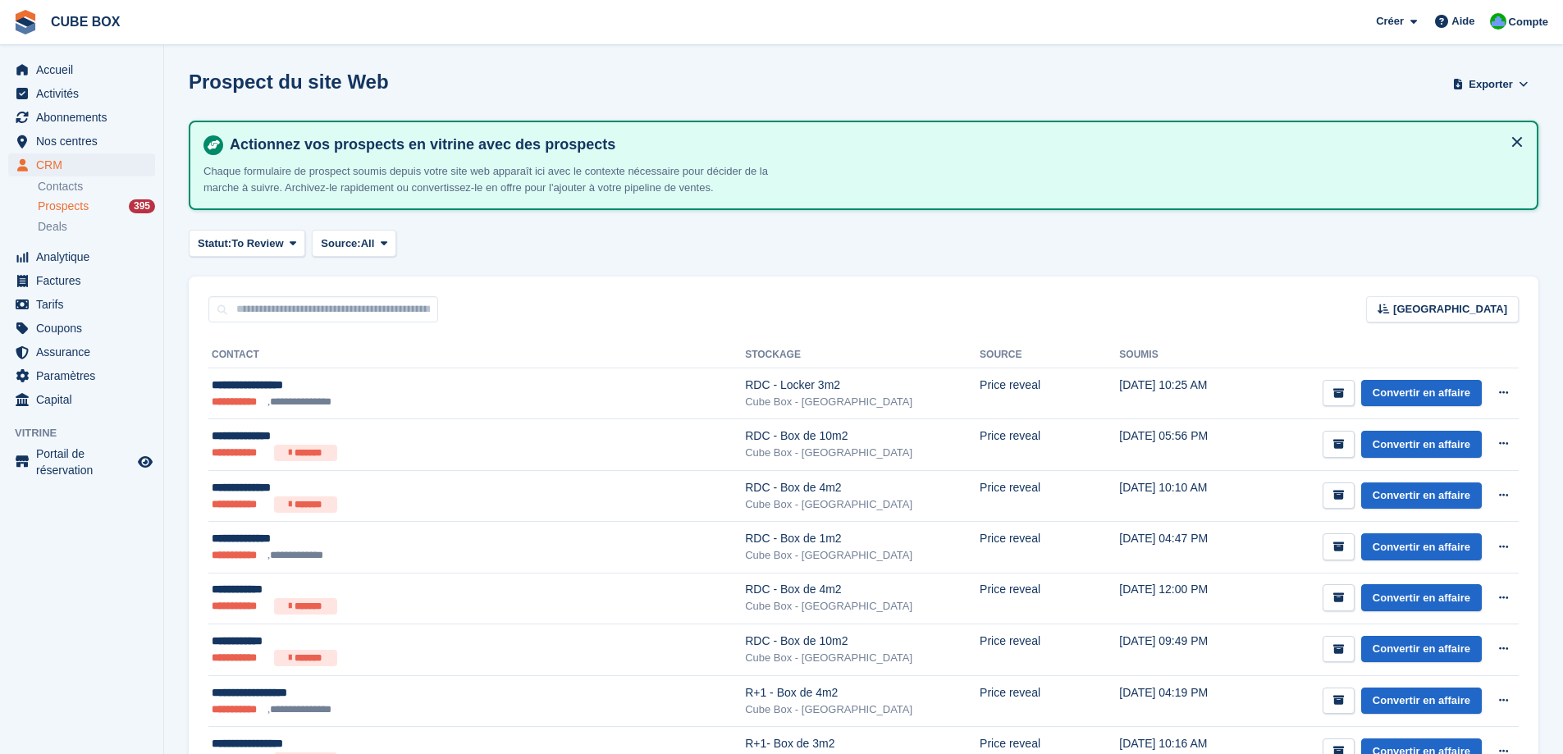
click at [1522, 149] on button at bounding box center [1516, 142] width 26 height 26
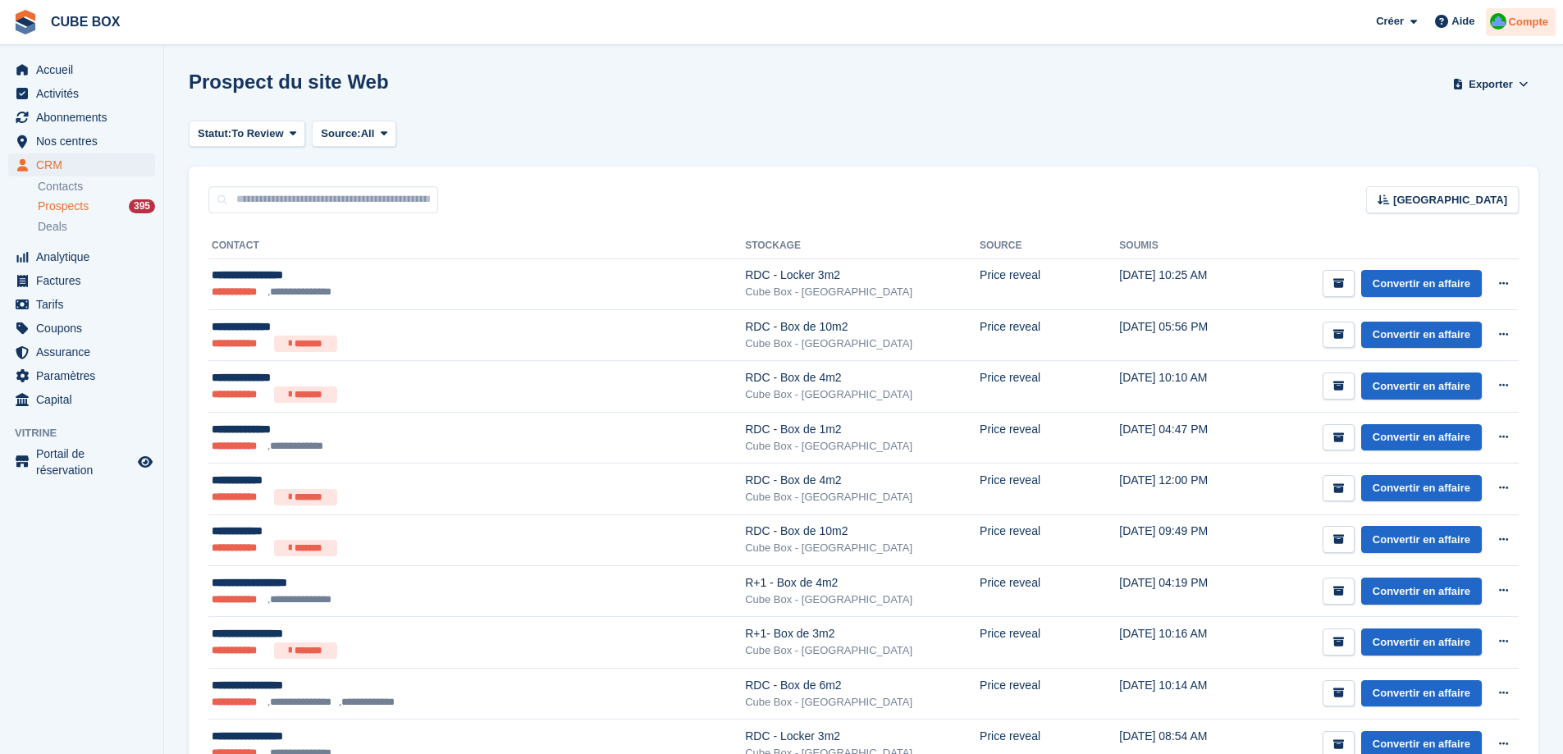
click at [1526, 29] on span "Compte" at bounding box center [1527, 22] width 39 height 16
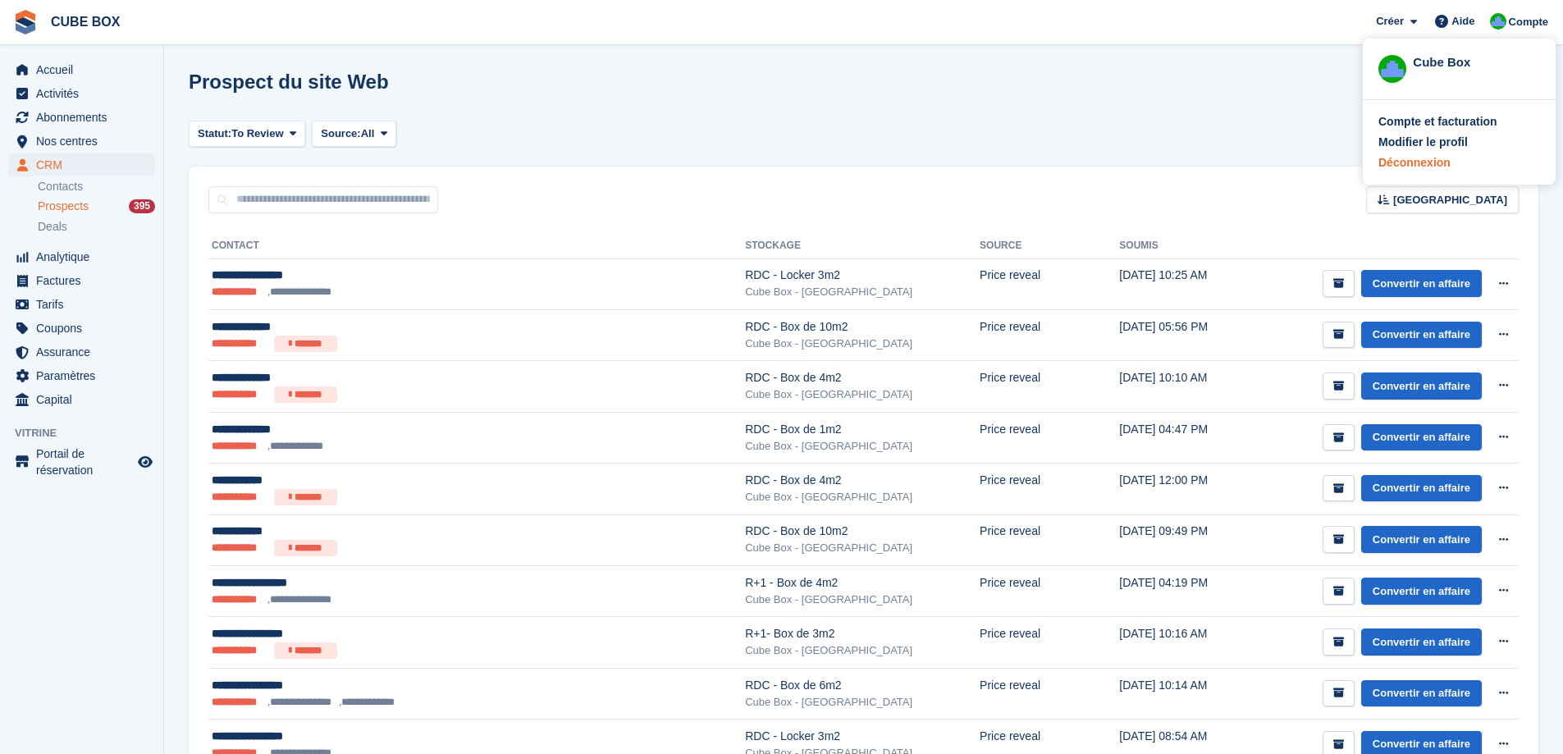
click at [1401, 167] on div "Déconnexion" at bounding box center [1414, 162] width 72 height 17
